Goal: Task Accomplishment & Management: Use online tool/utility

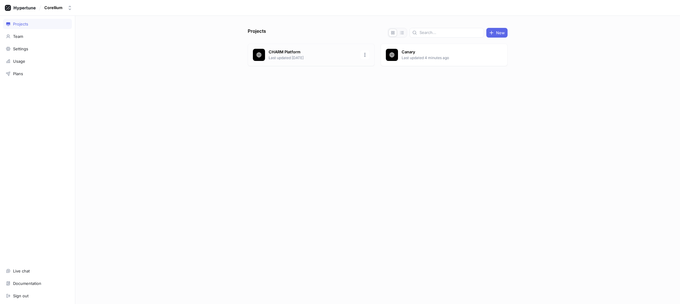
click at [335, 56] on p "Last updated [DATE]" at bounding box center [313, 57] width 88 height 5
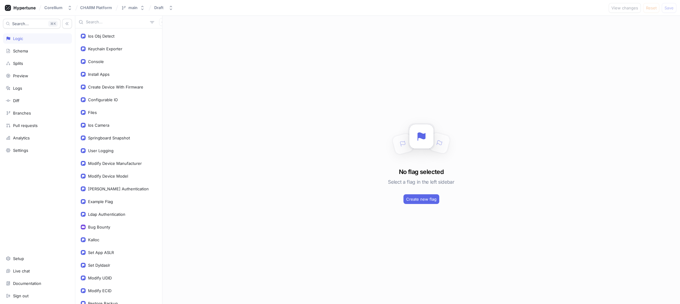
click at [111, 23] on input "text" at bounding box center [117, 22] width 62 height 6
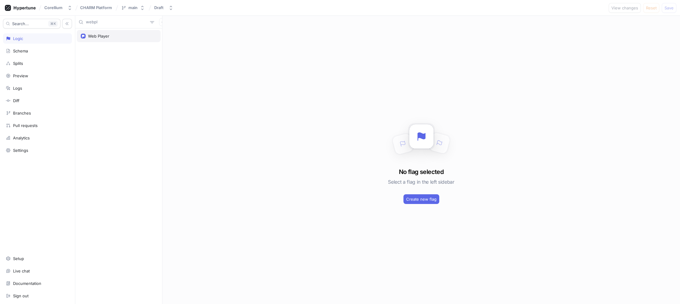
type input "webpl"
drag, startPoint x: 110, startPoint y: 38, endPoint x: 118, endPoint y: 40, distance: 7.6
click at [110, 38] on div "Web Player" at bounding box center [119, 36] width 76 height 5
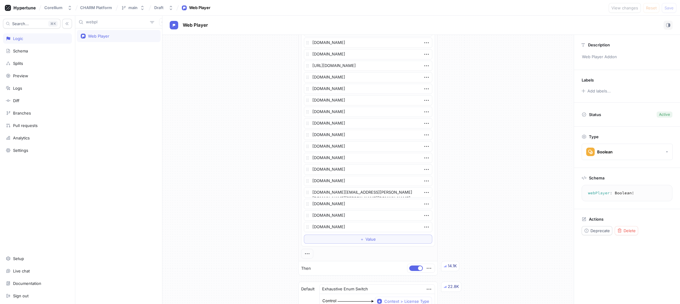
scroll to position [176, 0]
drag, startPoint x: 375, startPoint y: 228, endPoint x: 291, endPoint y: 226, distance: 83.8
click at [291, 226] on div "If Context > Domain > Name is one of List [DOMAIN_NAME] [DOMAIN_NAME] [DOMAIN_N…" at bounding box center [367, 199] width 411 height 681
click at [250, 176] on div "If Context > Domain > Name is one of List [DOMAIN_NAME] [DOMAIN_NAME] [DOMAIN_N…" at bounding box center [367, 199] width 411 height 681
drag, startPoint x: 356, startPoint y: 215, endPoint x: 311, endPoint y: 216, distance: 44.9
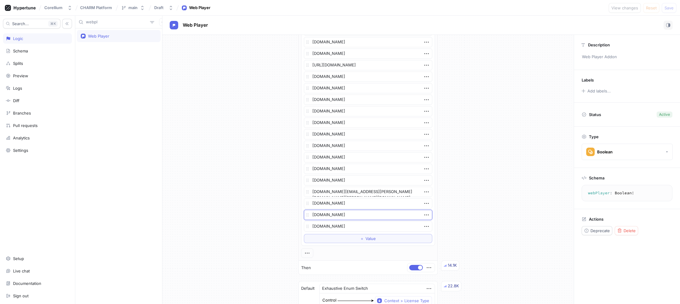
click at [311, 216] on textarea "[DOMAIN_NAME]" at bounding box center [368, 215] width 129 height 10
click at [271, 200] on div "If Context > Domain > Name is one of List [DOMAIN_NAME] [DOMAIN_NAME] [DOMAIN_N…" at bounding box center [367, 199] width 411 height 681
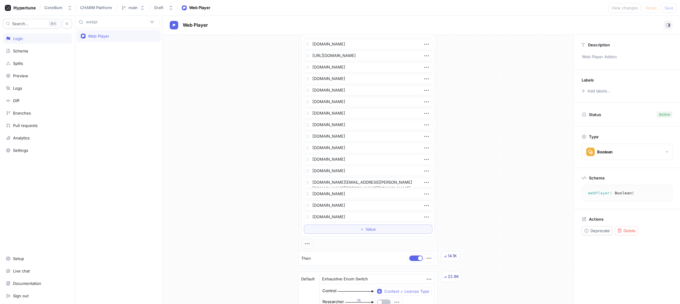
scroll to position [234, 0]
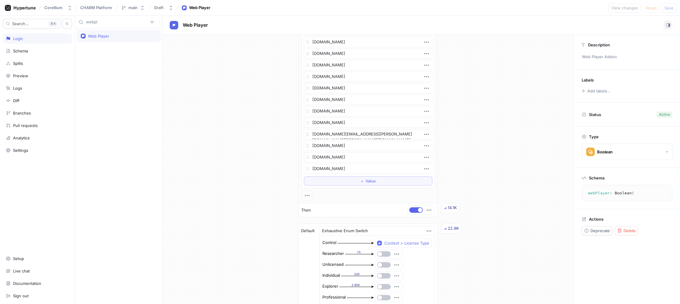
type textarea "x"
